Goal: Task Accomplishment & Management: Complete application form

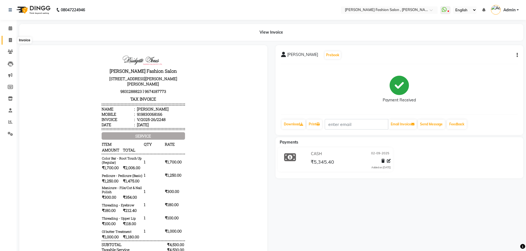
click at [10, 38] on icon at bounding box center [10, 40] width 3 height 4
select select "5233"
select select "service"
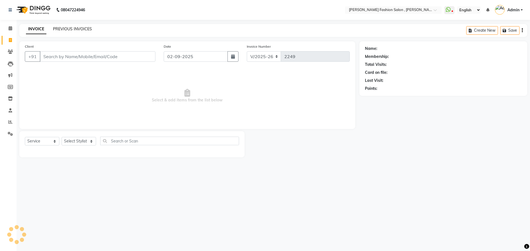
click at [65, 28] on link "PREVIOUS INVOICES" at bounding box center [72, 28] width 39 height 5
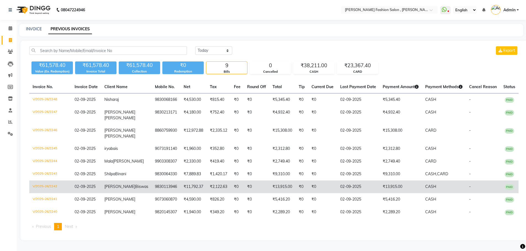
click at [51, 190] on td "V/2025-26/2242" at bounding box center [50, 187] width 42 height 13
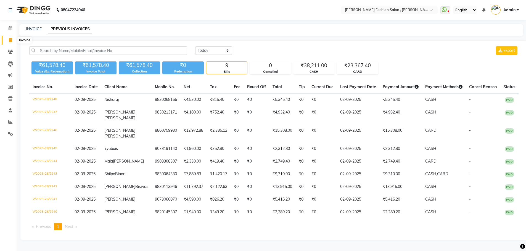
click at [11, 40] on icon at bounding box center [10, 40] width 3 height 4
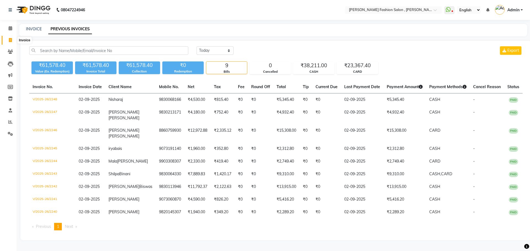
select select "5233"
select select "service"
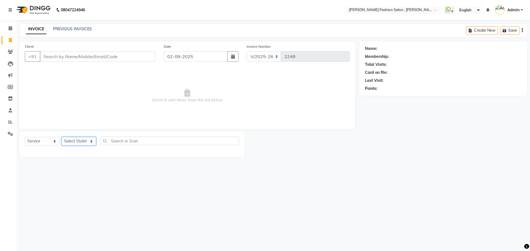
click at [88, 141] on select "Select Stylist Alice Anita Archana Minni Babu Das Bindu Bridgette Jones Daniell…" at bounding box center [79, 141] width 35 height 9
select select "33870"
click at [62, 137] on select "Select Stylist Alice Anita Archana Minni Babu Das Bindu Bridgette Jones Daniell…" at bounding box center [79, 141] width 35 height 9
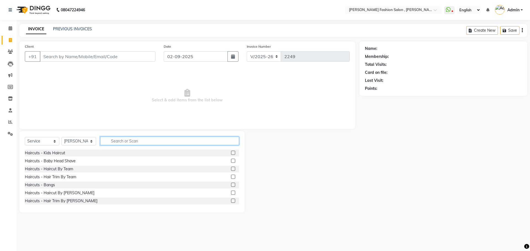
click at [140, 137] on input "text" at bounding box center [169, 141] width 139 height 9
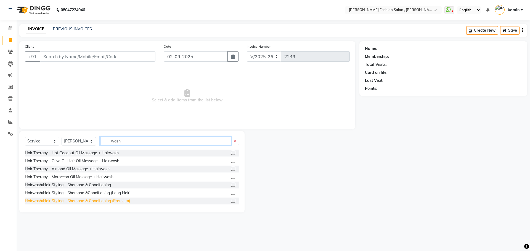
type input "wash"
click at [100, 200] on div "Hairwash/Hair Styling - Shampoo & Conditioning (Premium)" at bounding box center [77, 201] width 105 height 6
checkbox input "false"
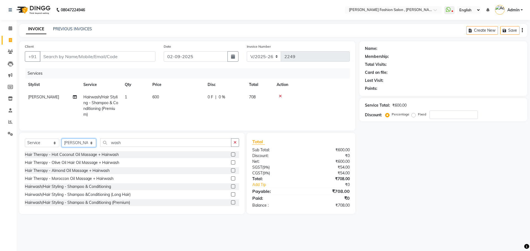
click at [82, 145] on select "Select Stylist Alice Anita Archana Minni Babu Das Bindu Bridgette Jones Daniell…" at bounding box center [79, 143] width 35 height 9
select select "33882"
click at [62, 143] on select "Select Stylist Alice Anita Archana Minni Babu Das Bindu Bridgette Jones Daniell…" at bounding box center [79, 143] width 35 height 9
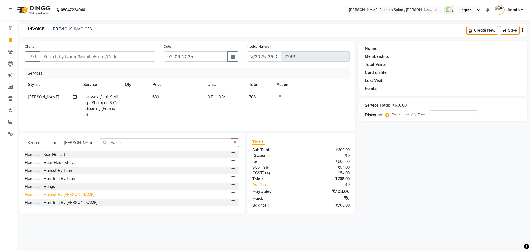
click at [73, 198] on div "Haircuts - Haircut By [PERSON_NAME]" at bounding box center [60, 195] width 70 height 6
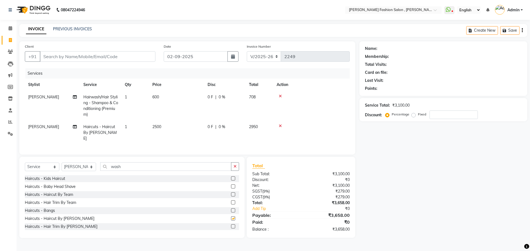
checkbox input "false"
click at [105, 57] on input "Client" at bounding box center [98, 56] width 116 height 10
type input "9"
type input "0"
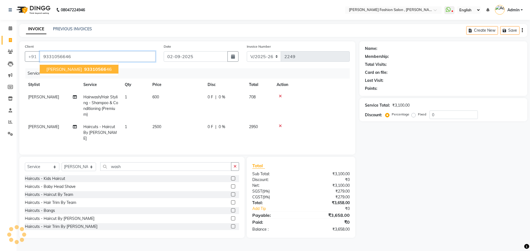
type input "9331056646"
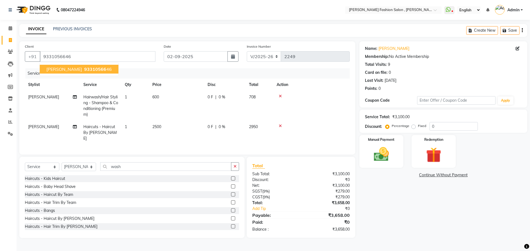
click at [104, 70] on span "93310566" at bounding box center [95, 70] width 22 height 6
click at [373, 151] on img at bounding box center [381, 154] width 26 height 18
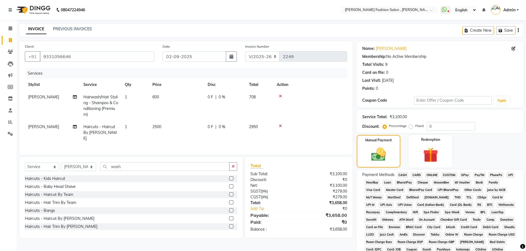
click at [399, 175] on span "CASH" at bounding box center [403, 175] width 12 height 6
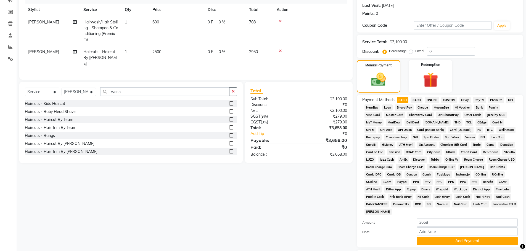
scroll to position [83, 0]
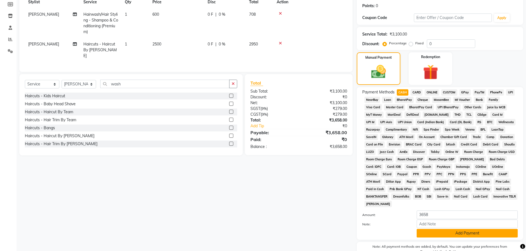
click at [448, 232] on button "Add Payment" at bounding box center [467, 233] width 101 height 9
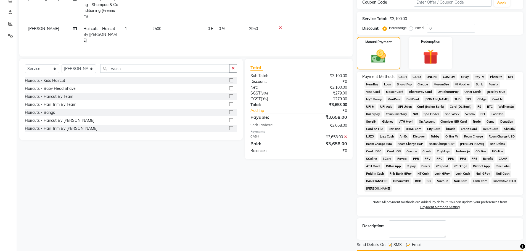
scroll to position [114, 0]
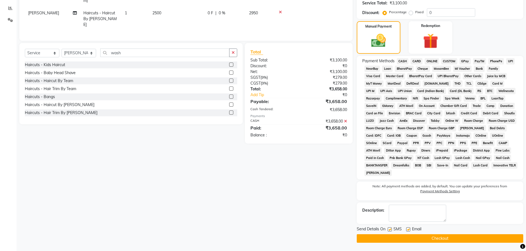
click at [456, 238] on button "Checkout" at bounding box center [440, 239] width 166 height 9
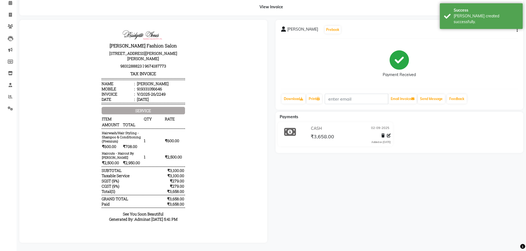
scroll to position [30, 0]
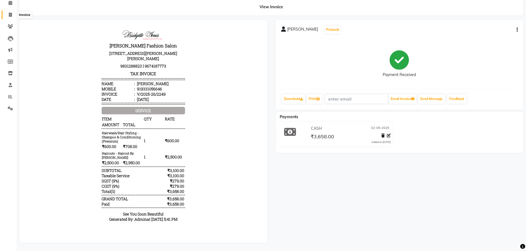
click at [10, 13] on icon at bounding box center [10, 15] width 3 height 4
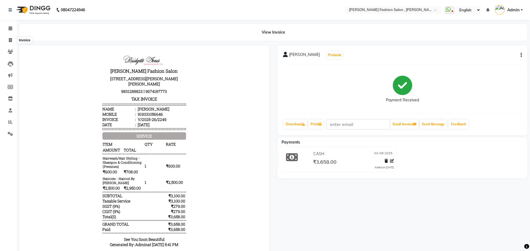
select select "5233"
select select "service"
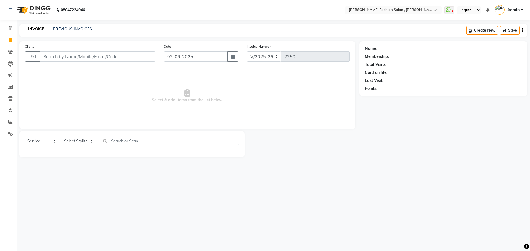
click at [84, 60] on input "Client" at bounding box center [98, 56] width 116 height 10
click at [84, 142] on select "Select Stylist Alice Anita Archana Minni Babu Das Bindu Bridgette Jones Daniell…" at bounding box center [79, 141] width 35 height 9
select select "54016"
click at [62, 137] on select "Select Stylist Alice Anita Archana Minni Babu Das Bindu Bridgette Jones Daniell…" at bounding box center [79, 141] width 35 height 9
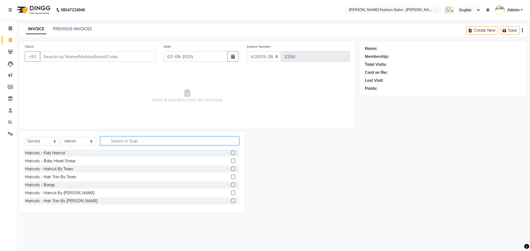
click at [127, 140] on input "text" at bounding box center [169, 141] width 139 height 9
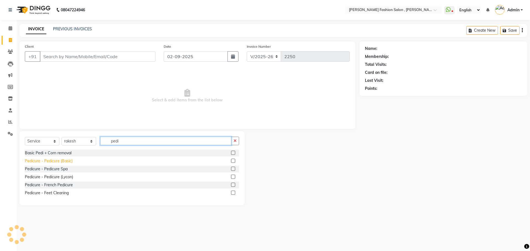
type input "pedi"
click at [66, 161] on div "Pedicure - Pedicure (Basic)" at bounding box center [49, 161] width 48 height 6
checkbox input "false"
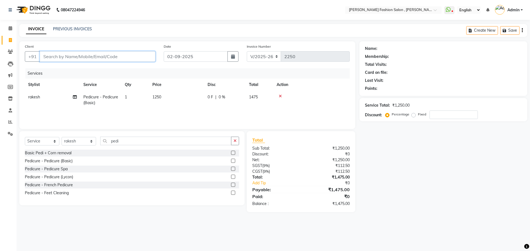
click at [81, 53] on input "Client" at bounding box center [98, 56] width 116 height 10
type input "9"
type input "0"
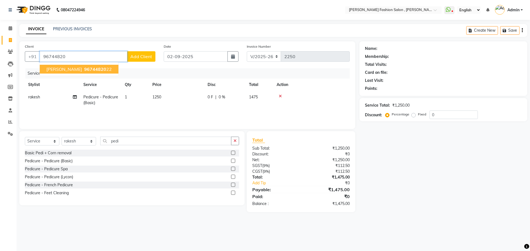
click at [89, 71] on span "96744820" at bounding box center [95, 70] width 22 height 6
type input "9674482022"
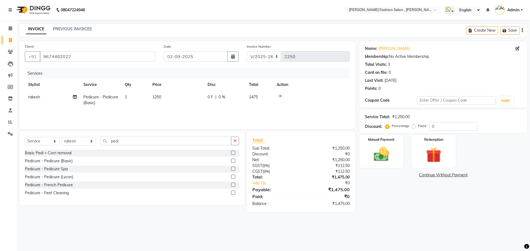
click at [43, 99] on td "rakesh" at bounding box center [52, 100] width 55 height 18
select select "54016"
click at [43, 99] on select "Alice Anita Archana Minni Babu Das Bindu Bridgette Jones Danielle Jones Daniell…" at bounding box center [52, 98] width 49 height 9
select select "33881"
click at [386, 153] on img at bounding box center [381, 154] width 26 height 18
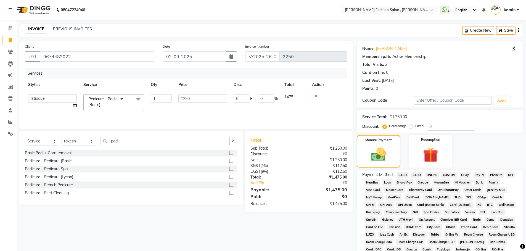
click at [405, 175] on span "CASH" at bounding box center [403, 175] width 12 height 6
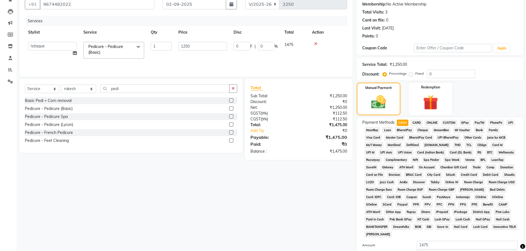
scroll to position [83, 0]
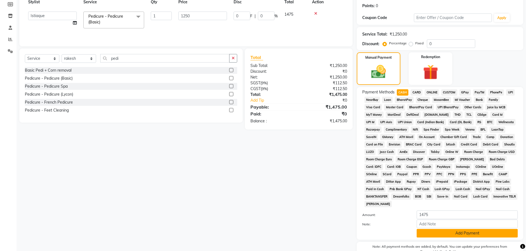
click at [434, 230] on button "Add Payment" at bounding box center [467, 233] width 101 height 9
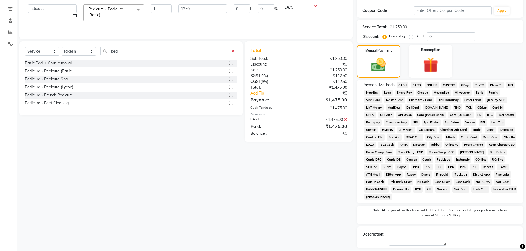
scroll to position [114, 0]
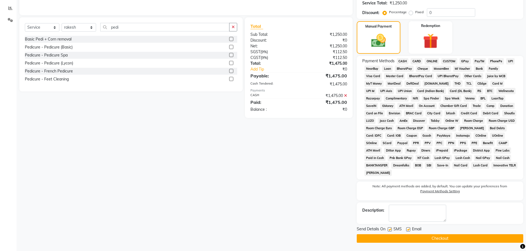
click at [440, 238] on button "Checkout" at bounding box center [440, 239] width 166 height 9
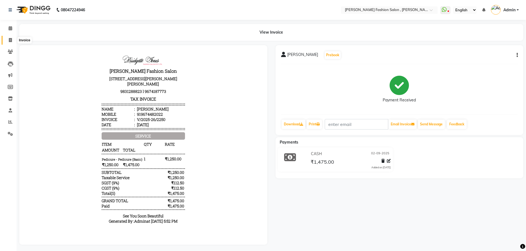
click at [8, 42] on span at bounding box center [11, 40] width 10 height 6
select select "service"
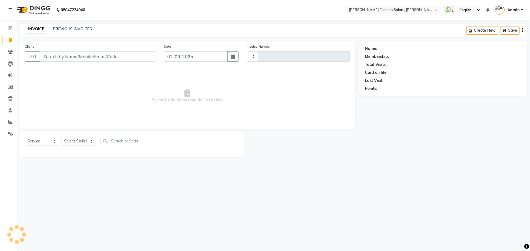
type input "2251"
select select "5233"
click at [90, 143] on select "Select Stylist Alice Anita Archana Minni Babu Das Bindu Bridgette Jones Daniell…" at bounding box center [79, 141] width 35 height 9
select select "58096"
click at [62, 137] on select "Select Stylist Alice Anita Archana Minni Babu Das Bindu Bridgette Jones Daniell…" at bounding box center [79, 141] width 35 height 9
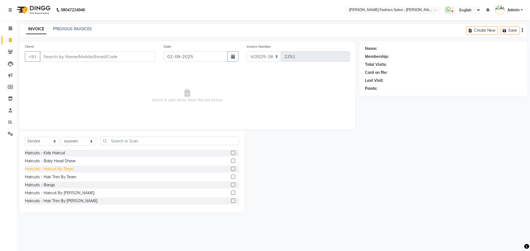
click at [56, 169] on div "Haircuts - Haircut By Team" at bounding box center [49, 169] width 48 height 6
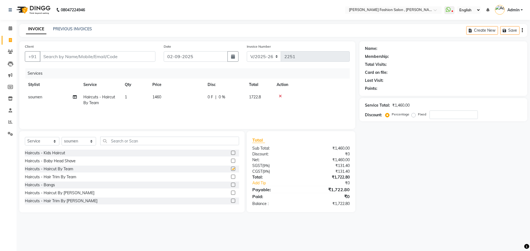
checkbox input "false"
click at [85, 140] on select "Select Stylist Alice Anita Archana Minni Babu Das Bindu Bridgette Jones Daniell…" at bounding box center [79, 141] width 35 height 9
select select "33875"
click at [62, 137] on select "Select Stylist Alice Anita Archana Minni Babu Das Bindu Bridgette Jones Daniell…" at bounding box center [79, 141] width 35 height 9
click at [118, 144] on input "text" at bounding box center [169, 141] width 139 height 9
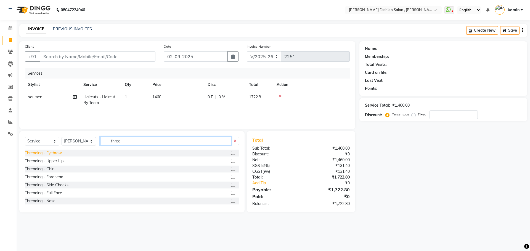
type input "threa"
click at [54, 151] on div "Threading - Eyebrow" at bounding box center [43, 153] width 37 height 6
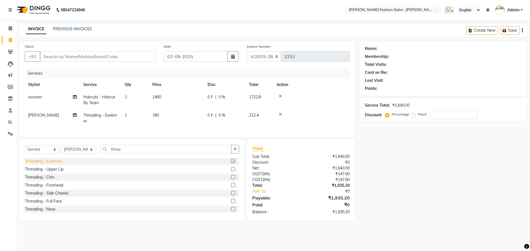
checkbox input "false"
click at [76, 58] on input "Client" at bounding box center [98, 56] width 116 height 10
type input "9"
type input "0"
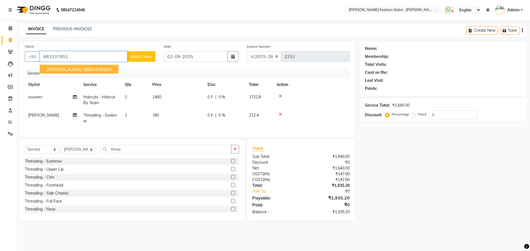
click at [85, 68] on span "983107951" at bounding box center [96, 70] width 25 height 6
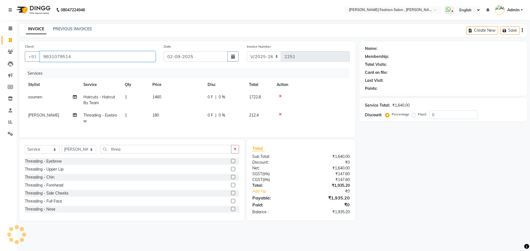
type input "9831079514"
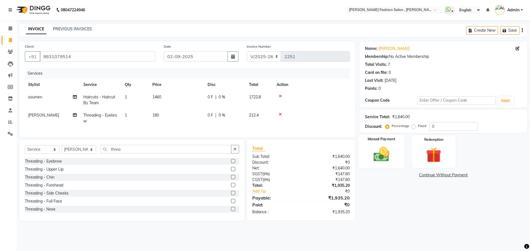
click at [375, 145] on div "Manual Payment" at bounding box center [381, 152] width 46 height 34
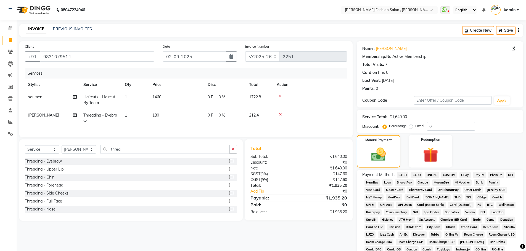
click at [405, 176] on span "CASH" at bounding box center [403, 175] width 12 height 6
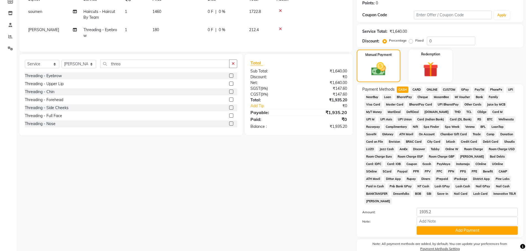
scroll to position [112, 0]
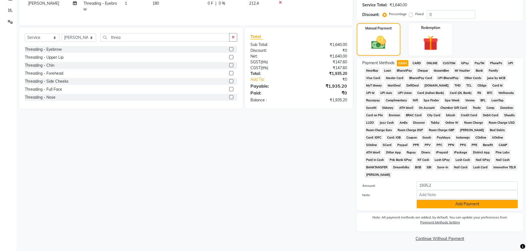
click at [437, 202] on button "Add Payment" at bounding box center [467, 204] width 101 height 9
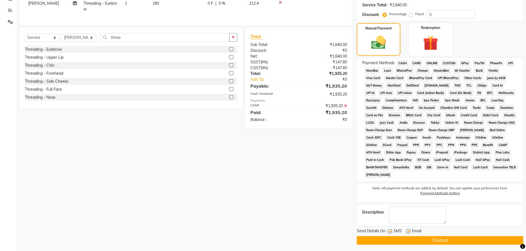
click at [424, 240] on button "Checkout" at bounding box center [440, 241] width 166 height 9
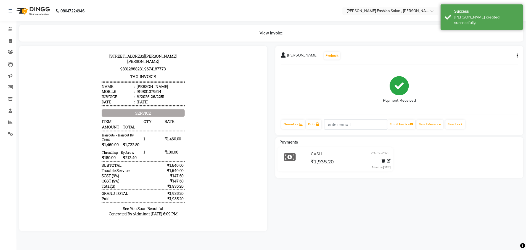
scroll to position [31, 0]
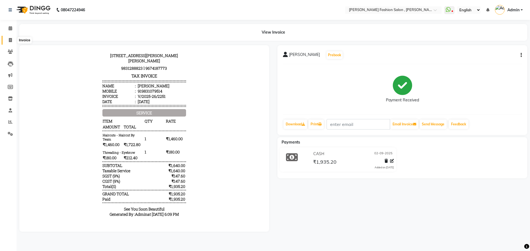
click at [12, 40] on span at bounding box center [11, 40] width 10 height 6
select select "service"
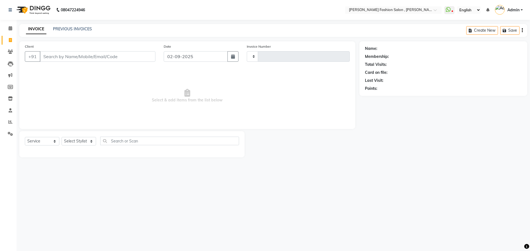
type input "2252"
select select "5233"
drag, startPoint x: 82, startPoint y: 138, endPoint x: 83, endPoint y: 141, distance: 3.1
click at [82, 138] on select "Select Stylist" at bounding box center [79, 141] width 35 height 9
click at [83, 141] on select "Select Stylist" at bounding box center [79, 141] width 35 height 9
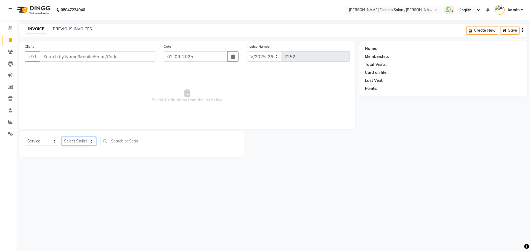
click at [83, 139] on select "Select Stylist Alice Anita Archana Minni Babu Das Bindu Bridgette Jones Daniell…" at bounding box center [79, 141] width 35 height 9
select select "33872"
click at [62, 137] on select "Select Stylist Alice Anita Archana Minni Babu Das Bindu Bridgette Jones Daniell…" at bounding box center [79, 141] width 35 height 9
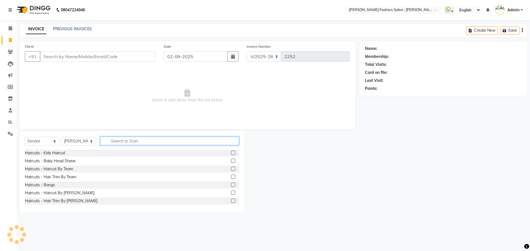
click at [131, 143] on input "text" at bounding box center [169, 141] width 139 height 9
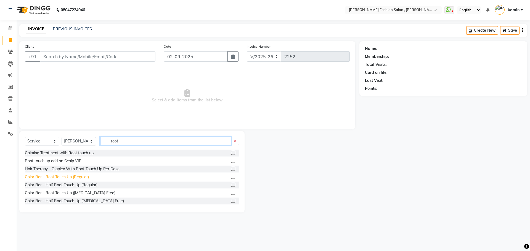
type input "root"
click at [71, 178] on div "Color Bar - Root Touch Up (Regular)" at bounding box center [57, 177] width 64 height 6
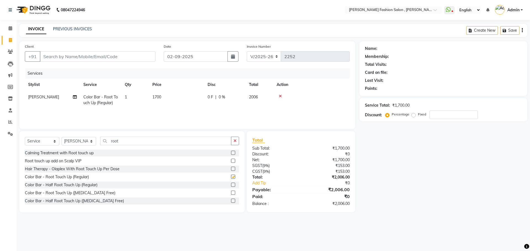
checkbox input "false"
drag, startPoint x: 124, startPoint y: 142, endPoint x: 63, endPoint y: 140, distance: 61.3
click at [63, 140] on div "Select Service Product Membership Package Voucher Prepaid Gift Card Select Styl…" at bounding box center [132, 143] width 214 height 13
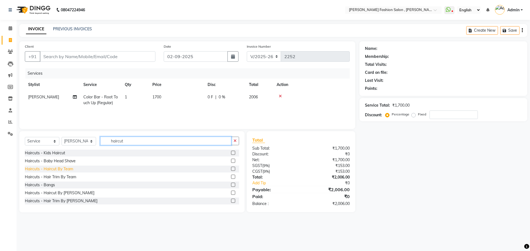
type input "haircut"
click at [64, 170] on div "Haircuts - Haircut By Team" at bounding box center [49, 169] width 48 height 6
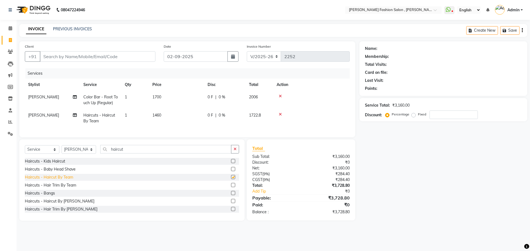
checkbox input "false"
click at [64, 57] on input "Client" at bounding box center [98, 56] width 116 height 10
click at [65, 56] on input "Client" at bounding box center [98, 56] width 116 height 10
click at [89, 60] on input "Client" at bounding box center [98, 56] width 116 height 10
type input "9"
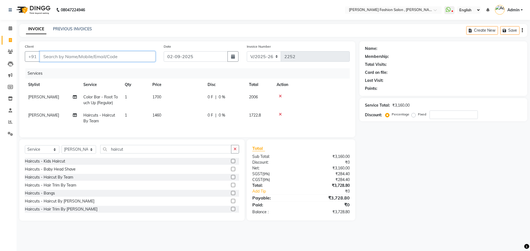
type input "0"
type input "9831266717"
click at [130, 53] on button "Add Client" at bounding box center [141, 56] width 28 height 10
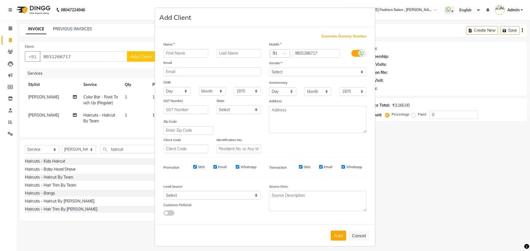
click at [170, 54] on input "text" at bounding box center [185, 53] width 45 height 9
type input "I majumdar"
click at [311, 71] on select "Select Male Female Other Prefer Not To Say" at bounding box center [317, 72] width 97 height 9
select select "female"
click at [269, 68] on select "Select Male Female Other Prefer Not To Say" at bounding box center [317, 72] width 97 height 9
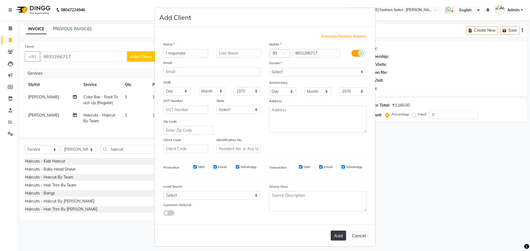
click at [333, 238] on button "Add" at bounding box center [338, 236] width 15 height 10
select select
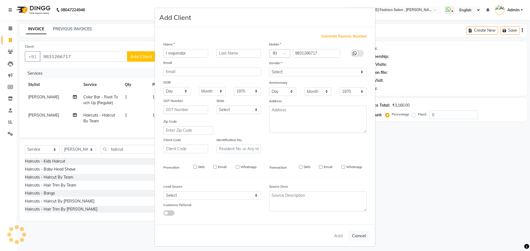
select select
checkbox input "false"
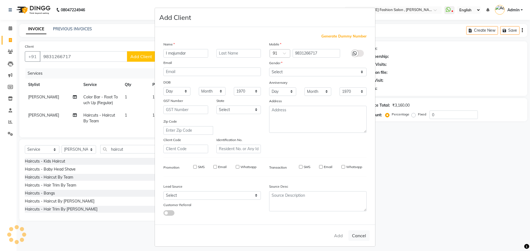
checkbox input "false"
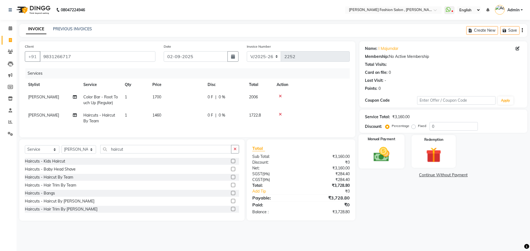
click at [375, 155] on img at bounding box center [381, 154] width 26 height 18
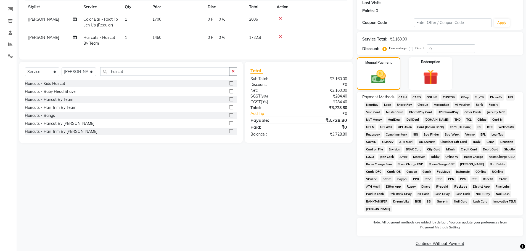
scroll to position [83, 0]
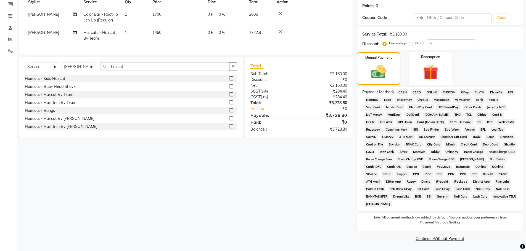
click at [416, 90] on span "CARD" at bounding box center [416, 92] width 12 height 6
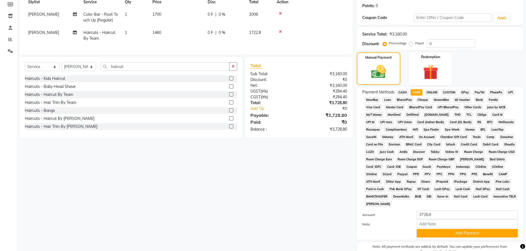
scroll to position [112, 0]
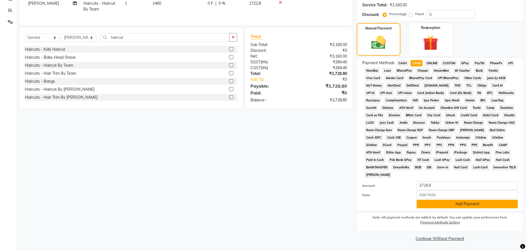
click at [450, 205] on button "Add Payment" at bounding box center [467, 204] width 101 height 9
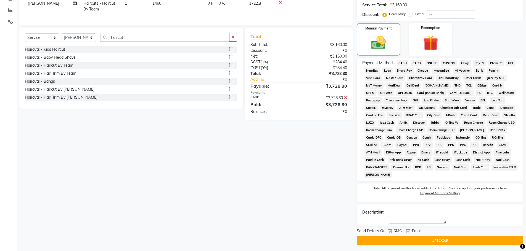
click at [455, 240] on button "Checkout" at bounding box center [440, 241] width 166 height 9
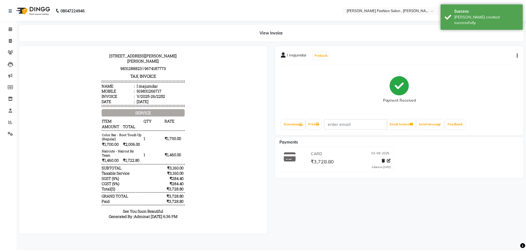
scroll to position [31, 0]
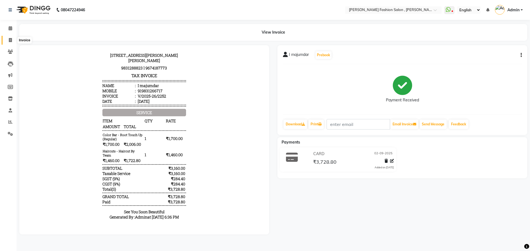
click at [8, 42] on span at bounding box center [11, 40] width 10 height 6
select select "service"
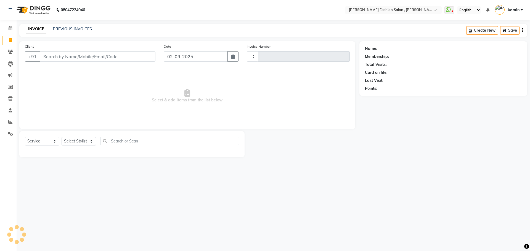
type input "2253"
select select "5233"
click at [74, 30] on link "PREVIOUS INVOICES" at bounding box center [72, 28] width 39 height 5
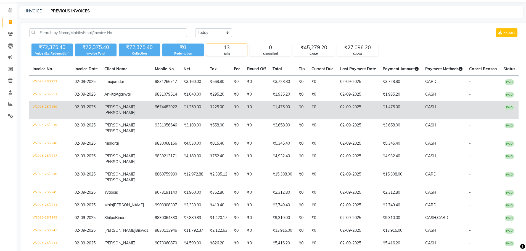
scroll to position [28, 0]
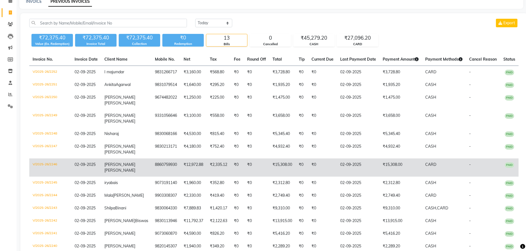
click at [54, 170] on td "V/2025-26/2246" at bounding box center [50, 168] width 42 height 18
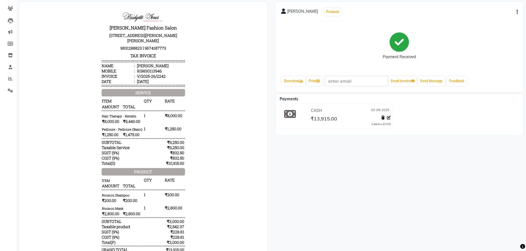
scroll to position [99, 0]
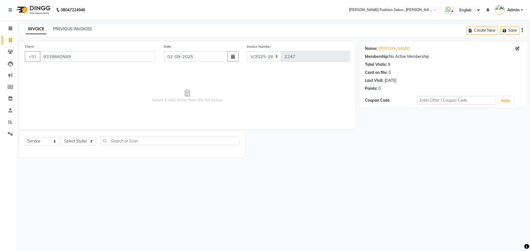
select select "5233"
select select "service"
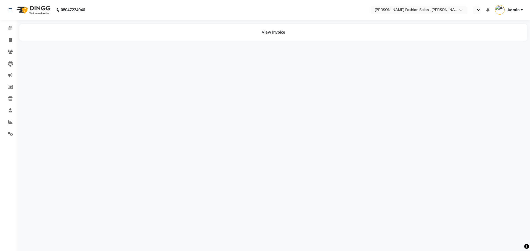
select select "en"
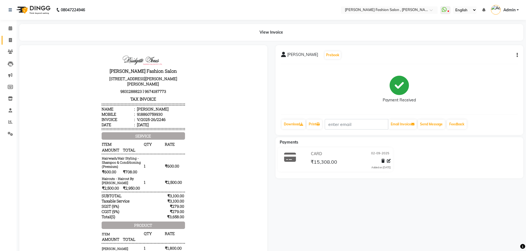
click at [9, 43] on link "Invoice" at bounding box center [8, 40] width 13 height 9
select select "5233"
select select "service"
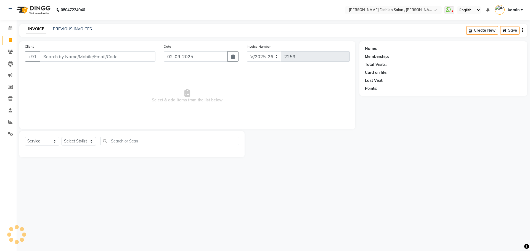
click at [68, 56] on input "Client" at bounding box center [98, 56] width 116 height 10
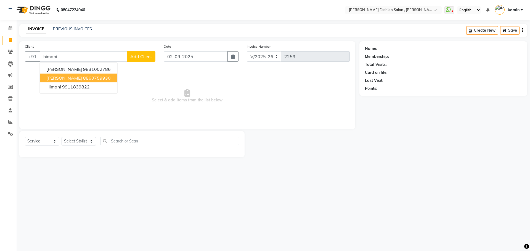
click at [70, 76] on span "Himani Taneja" at bounding box center [64, 78] width 36 height 6
type input "8860759930"
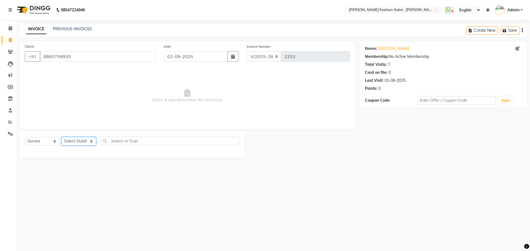
click at [88, 139] on select "Select Stylist Alice Anita Archana Minni Babu Das Bindu Bridgette Jones Daniell…" at bounding box center [79, 141] width 35 height 9
click at [125, 110] on span "Select & add items from the list below" at bounding box center [187, 95] width 325 height 55
click at [86, 138] on select "Select Stylist Alice Anita Archana Minni Babu Das Bindu Bridgette Jones Daniell…" at bounding box center [79, 141] width 35 height 9
select select "33866"
click at [62, 137] on select "Select Stylist Alice Anita Archana Minni Babu Das Bindu Bridgette Jones Daniell…" at bounding box center [79, 141] width 35 height 9
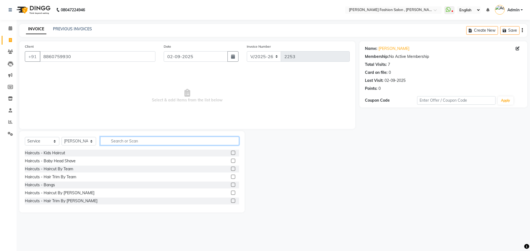
click at [133, 141] on input "text" at bounding box center [169, 141] width 139 height 9
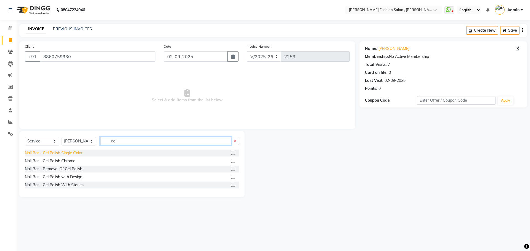
type input "gel"
click at [73, 154] on div "Nail Bar - Gel Polish Single Color" at bounding box center [54, 153] width 58 height 6
checkbox input "false"
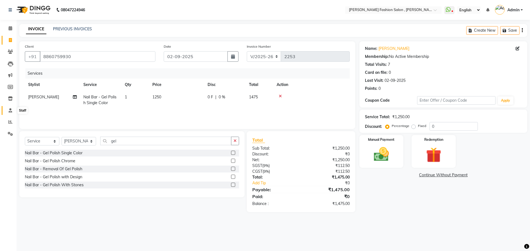
click at [11, 110] on icon at bounding box center [11, 110] width 4 height 4
click at [516, 30] on button "Save" at bounding box center [509, 30] width 19 height 9
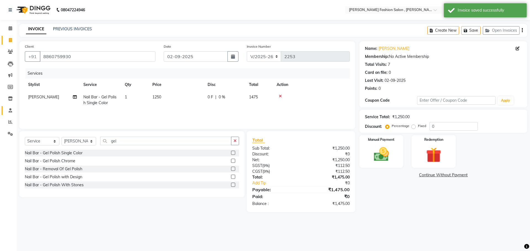
click at [13, 114] on link "Staff" at bounding box center [8, 110] width 13 height 9
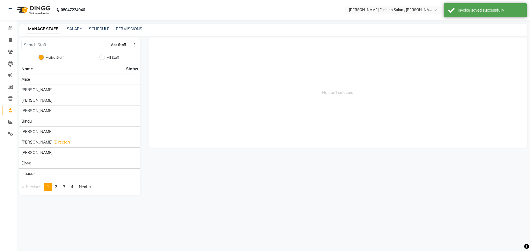
click at [124, 42] on button "Add Staff" at bounding box center [118, 44] width 19 height 9
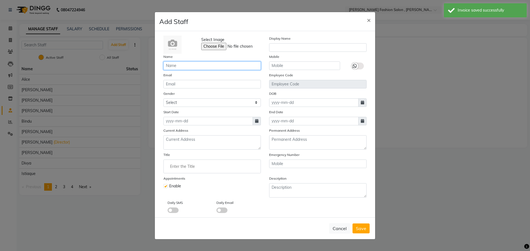
click at [177, 68] on input "text" at bounding box center [211, 66] width 97 height 9
type input "Durjo"
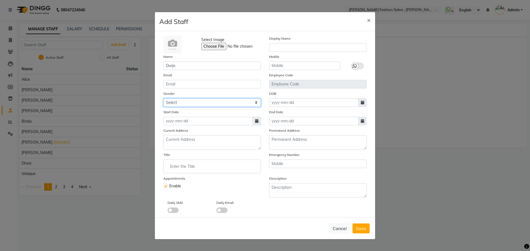
click at [214, 107] on select "Select Male Female Other Prefer Not To Say" at bounding box center [211, 103] width 97 height 9
select select "male"
click at [163, 99] on select "Select Male Female Other Prefer Not To Say" at bounding box center [211, 103] width 97 height 9
click at [186, 123] on input at bounding box center [207, 121] width 89 height 9
select select "9"
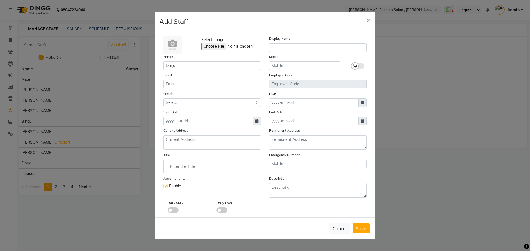
select select "2025"
click at [178, 149] on div "2" at bounding box center [178, 149] width 9 height 9
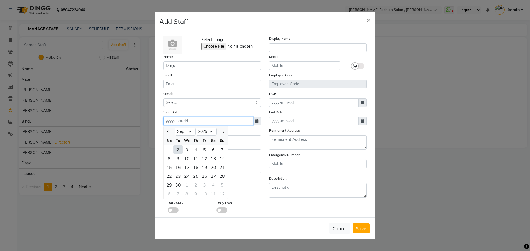
type input "02-09-2025"
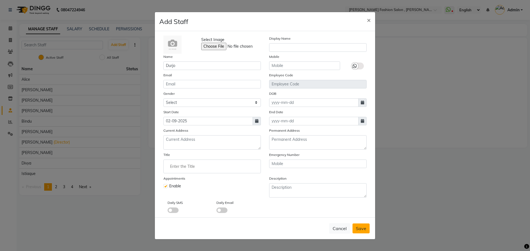
click at [359, 231] on span "Save" at bounding box center [361, 229] width 10 height 6
select select
checkbox input "false"
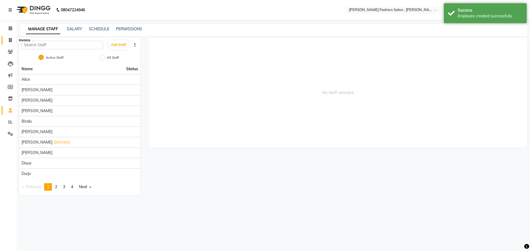
click at [9, 40] on icon at bounding box center [10, 40] width 3 height 4
select select "service"
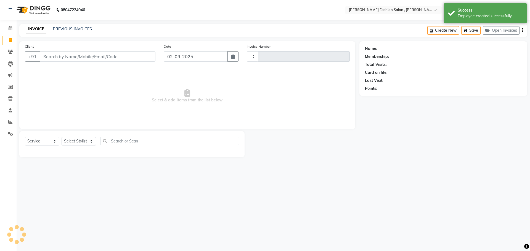
type input "2253"
select select "5233"
click at [509, 30] on button "Open Invoices" at bounding box center [501, 30] width 37 height 9
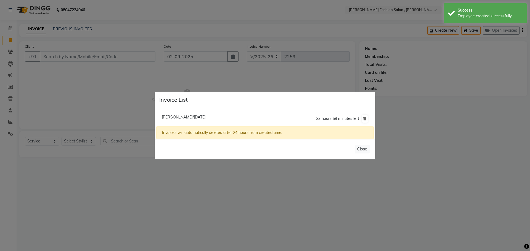
click at [206, 117] on span "Himani Taneja/02 September 2025" at bounding box center [184, 117] width 44 height 5
type input "8860759930"
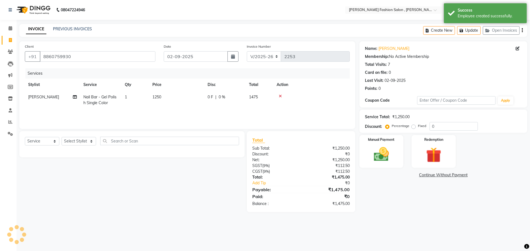
click at [40, 96] on span "[PERSON_NAME]" at bounding box center [43, 97] width 31 height 5
click at [54, 98] on select at bounding box center [52, 98] width 49 height 9
click at [74, 99] on select at bounding box center [52, 98] width 49 height 9
select select "33866"
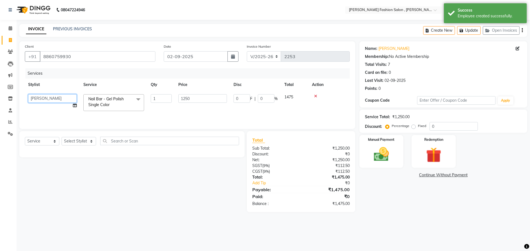
click at [48, 97] on select "Alice Anita Archana Minni Babu Das Bindu Bridgette Jones Danielle Jones Daniell…" at bounding box center [52, 98] width 49 height 9
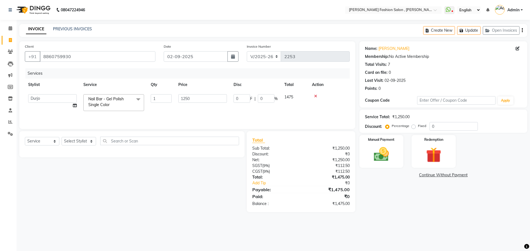
select select "90693"
click at [214, 192] on div "Select Service Product Membership Package Voucher Prepaid Gift Card Select Styl…" at bounding box center [129, 171] width 229 height 81
click at [394, 158] on div "Manual Payment" at bounding box center [381, 152] width 46 height 34
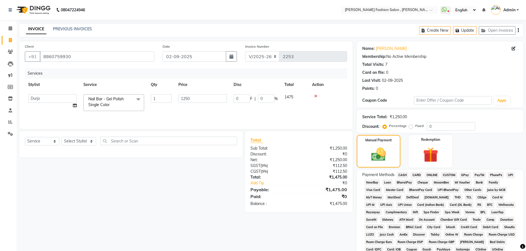
click at [513, 174] on span "UPI" at bounding box center [510, 175] width 9 height 6
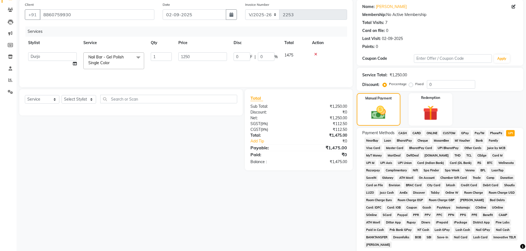
scroll to position [112, 0]
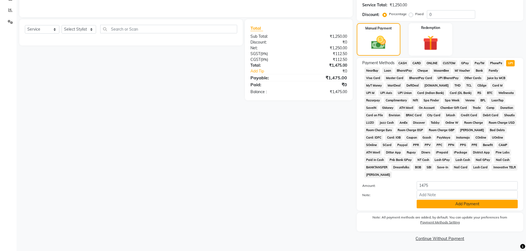
click at [508, 207] on button "Add Payment" at bounding box center [467, 204] width 101 height 9
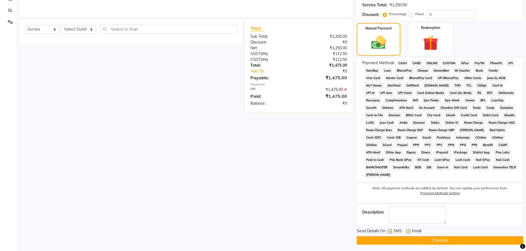
click at [493, 239] on button "Checkout" at bounding box center [440, 241] width 166 height 9
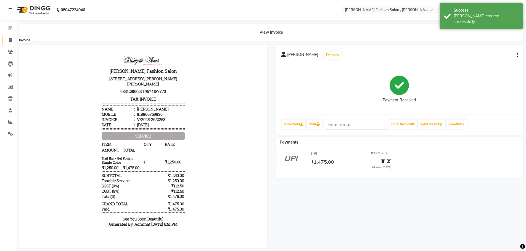
click at [10, 40] on icon at bounding box center [10, 40] width 3 height 4
select select "service"
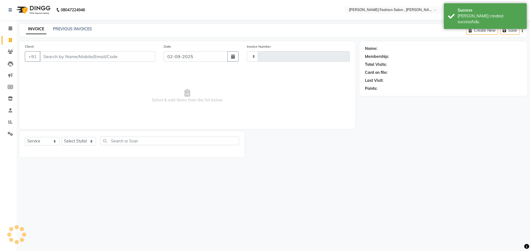
type input "2254"
select select "5233"
click at [89, 144] on select "Select Stylist [PERSON_NAME] [PERSON_NAME] [PERSON_NAME] Babu [PERSON_NAME] [PE…" at bounding box center [79, 141] width 35 height 9
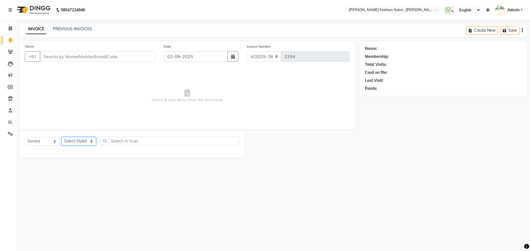
select select "33872"
click at [62, 137] on select "Select Stylist [PERSON_NAME] [PERSON_NAME] [PERSON_NAME] Babu [PERSON_NAME] [PE…" at bounding box center [79, 141] width 35 height 9
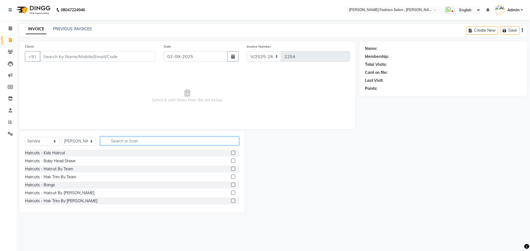
click at [123, 141] on input "text" at bounding box center [169, 141] width 139 height 9
type input "threa"
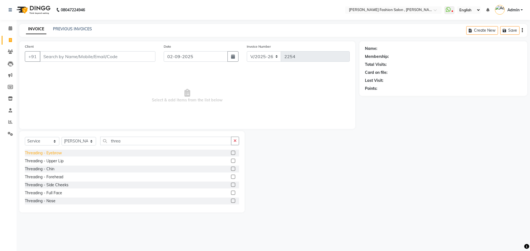
click at [54, 152] on div "Threading - Eyebrow" at bounding box center [43, 153] width 37 height 6
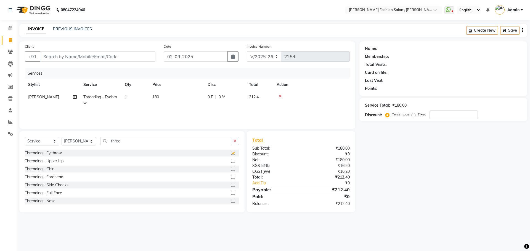
checkbox input "false"
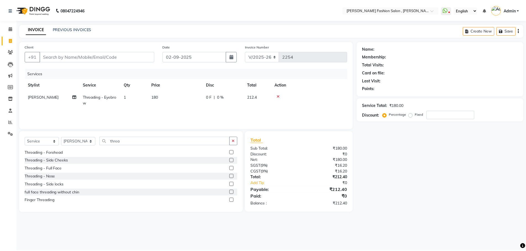
scroll to position [25, 0]
click at [57, 169] on div "Threading - Full Face" at bounding box center [43, 169] width 37 height 6
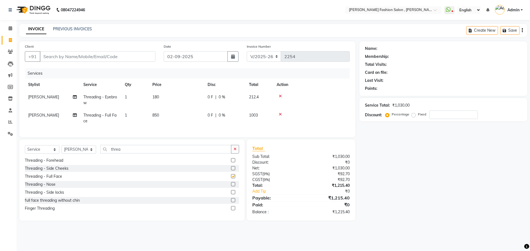
checkbox input "false"
click at [68, 60] on input "Client" at bounding box center [98, 56] width 116 height 10
type input "9"
type input "0"
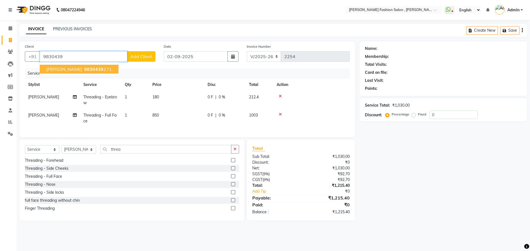
click at [73, 68] on span "Mousumi Sengupta" at bounding box center [64, 70] width 36 height 6
type input "9830439171"
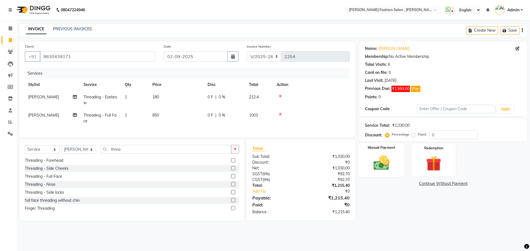
click at [366, 167] on div "Manual Payment" at bounding box center [381, 160] width 46 height 34
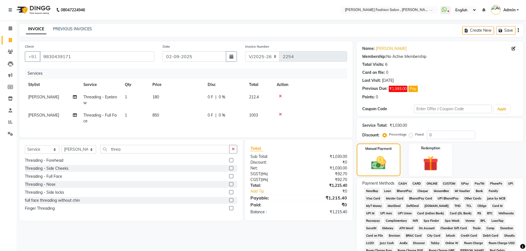
click at [511, 183] on span "UPI" at bounding box center [510, 184] width 9 height 6
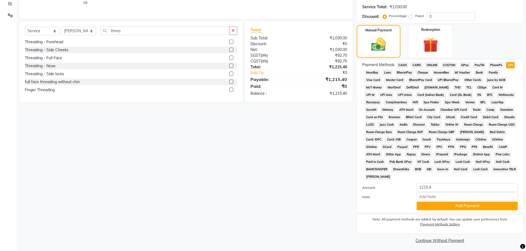
scroll to position [121, 0]
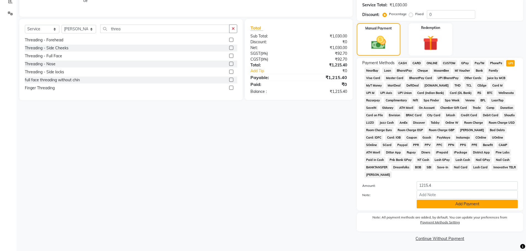
click at [443, 200] on button "Add Payment" at bounding box center [467, 204] width 101 height 9
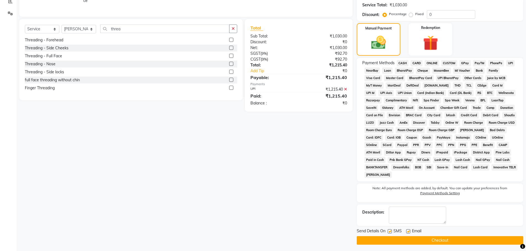
click at [444, 239] on button "Checkout" at bounding box center [440, 241] width 166 height 9
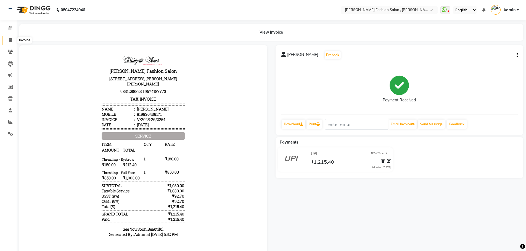
click at [12, 39] on icon at bounding box center [10, 40] width 3 height 4
select select "service"
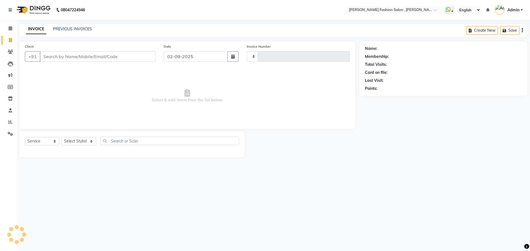
type input "2255"
select select "5233"
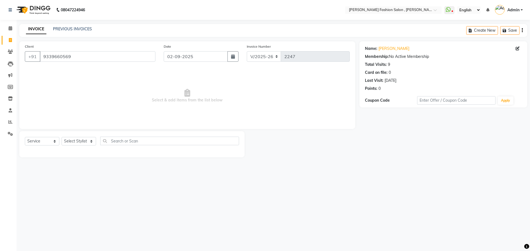
select select "5233"
select select "service"
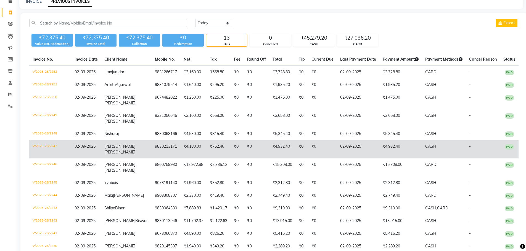
click at [367, 159] on td "02-09-2025" at bounding box center [358, 149] width 43 height 18
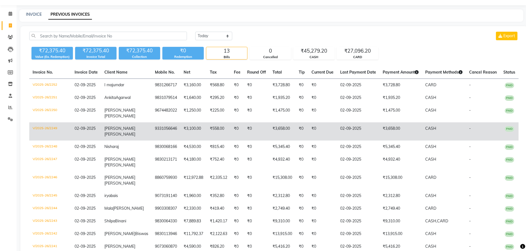
scroll to position [28, 0]
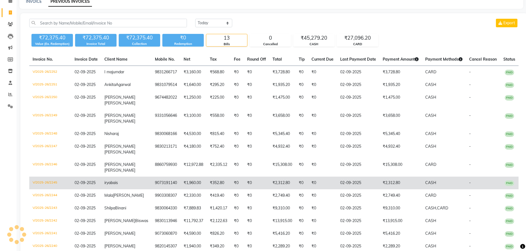
click at [30, 190] on td "V/2025-26/2245" at bounding box center [50, 183] width 42 height 13
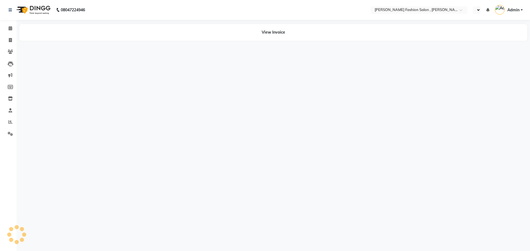
select select "en"
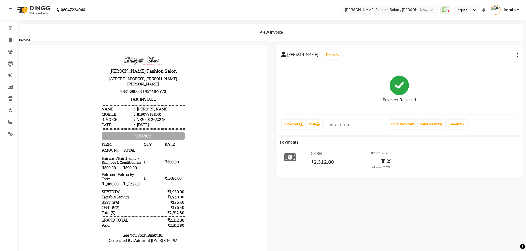
click at [11, 41] on icon at bounding box center [10, 40] width 3 height 4
select select "service"
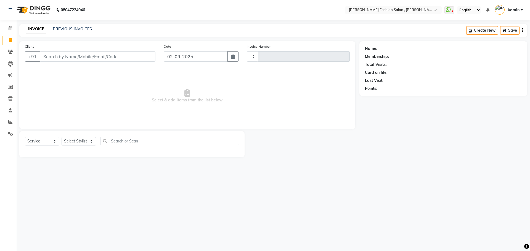
type input "2255"
select select "5233"
click at [89, 140] on select "Select Stylist" at bounding box center [79, 141] width 35 height 9
select select "33868"
click at [62, 137] on select "Select Stylist [PERSON_NAME] [PERSON_NAME] [PERSON_NAME] Babu [PERSON_NAME] [PE…" at bounding box center [79, 141] width 35 height 9
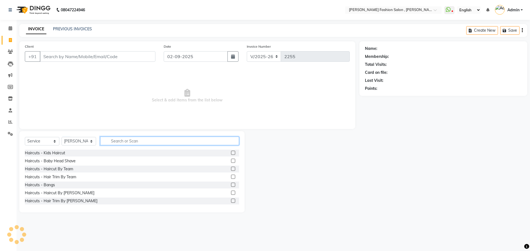
click at [116, 141] on input "text" at bounding box center [169, 141] width 139 height 9
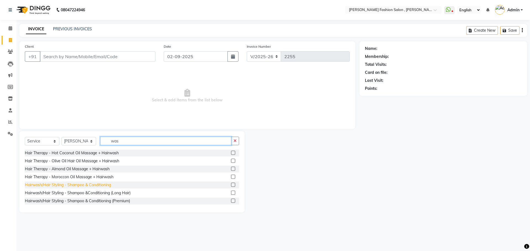
type input "was"
click at [96, 185] on div "Hairwash/Hair Styling - Shampoo & Conditioning" at bounding box center [68, 185] width 86 height 6
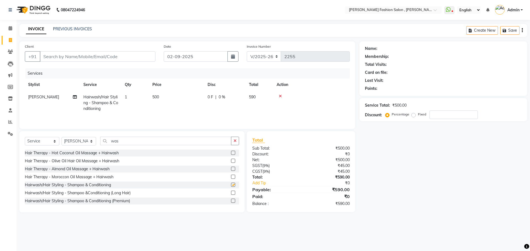
checkbox input "false"
drag, startPoint x: 94, startPoint y: 138, endPoint x: 76, endPoint y: 137, distance: 18.0
click at [76, 137] on div "Select Service Product Membership Package Voucher Prepaid Gift Card Select Styl…" at bounding box center [132, 143] width 214 height 13
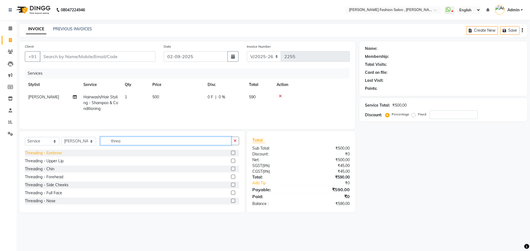
type input "threa"
click at [51, 153] on div "Threading - Eyebrow" at bounding box center [43, 153] width 37 height 6
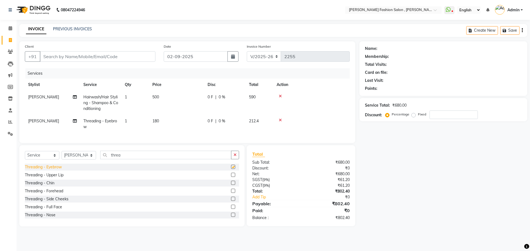
checkbox input "false"
click at [59, 178] on div "Threading - Upper Lip" at bounding box center [44, 176] width 39 height 6
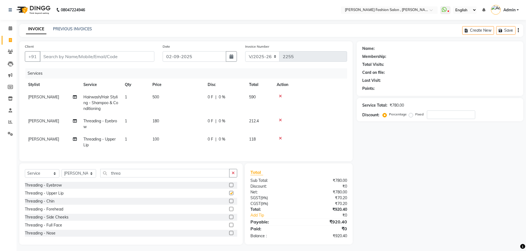
checkbox input "false"
click at [82, 173] on div "Select Service Product Membership Package Voucher Prepaid Gift Card Select Styl…" at bounding box center [130, 204] width 223 height 81
click at [83, 175] on select "Select Stylist [PERSON_NAME] [PERSON_NAME] [PERSON_NAME] Babu [PERSON_NAME] [PE…" at bounding box center [79, 173] width 35 height 9
select select "33872"
click at [62, 174] on select "Select Stylist [PERSON_NAME] [PERSON_NAME] [PERSON_NAME] Babu [PERSON_NAME] [PE…" at bounding box center [79, 173] width 35 height 9
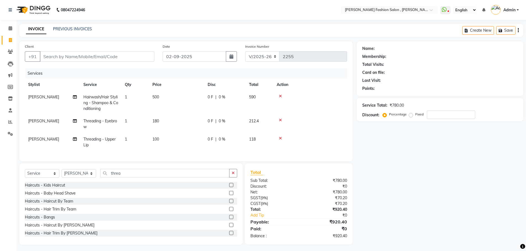
drag, startPoint x: 60, startPoint y: 203, endPoint x: 63, endPoint y: 192, distance: 12.0
click at [60, 203] on div "Haircuts - Haircut By Team" at bounding box center [49, 202] width 48 height 6
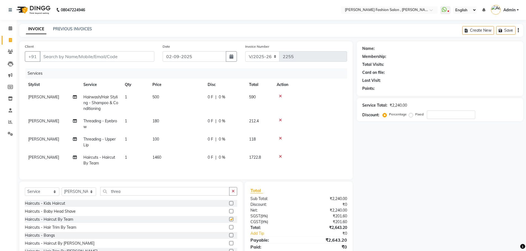
checkbox input "false"
click at [96, 56] on input "Client" at bounding box center [97, 56] width 115 height 10
click at [76, 57] on input "Client" at bounding box center [97, 56] width 115 height 10
type input "9"
type input "0"
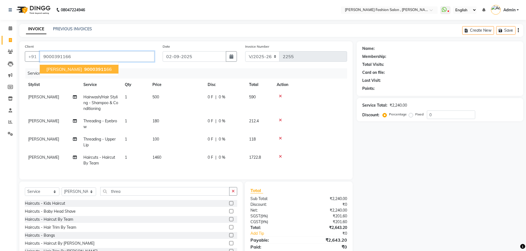
type input "9000391166"
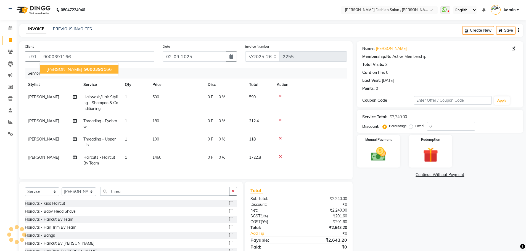
drag, startPoint x: 82, startPoint y: 70, endPoint x: 217, endPoint y: 145, distance: 154.3
click at [84, 70] on span "90003911" at bounding box center [95, 70] width 22 height 6
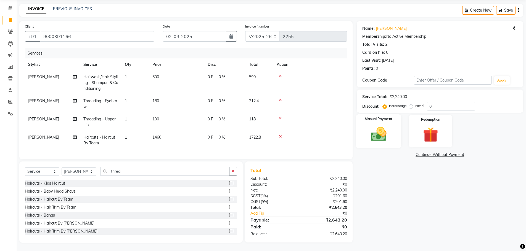
click at [368, 129] on img at bounding box center [378, 134] width 25 height 18
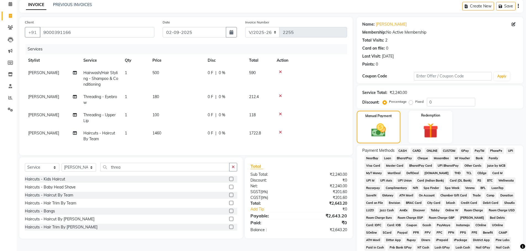
click at [513, 150] on span "UPI" at bounding box center [510, 151] width 9 height 6
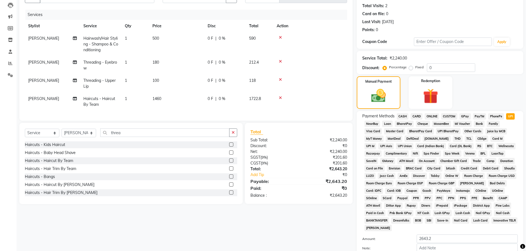
scroll to position [112, 0]
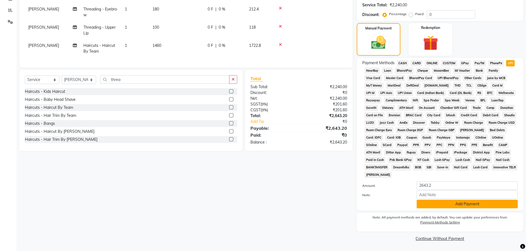
click at [484, 206] on button "Add Payment" at bounding box center [467, 204] width 101 height 9
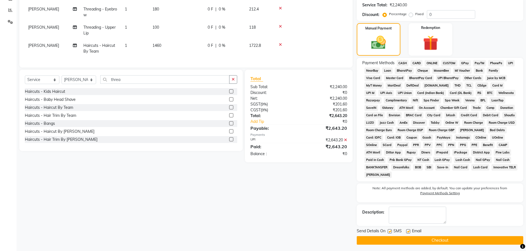
click at [488, 240] on button "Checkout" at bounding box center [440, 241] width 166 height 9
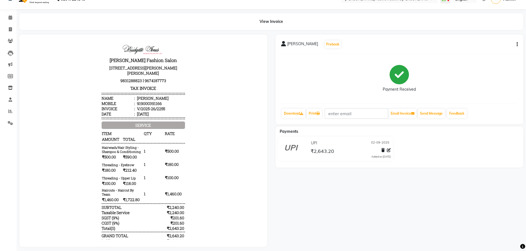
scroll to position [19, 0]
